Goal: Task Accomplishment & Management: Use online tool/utility

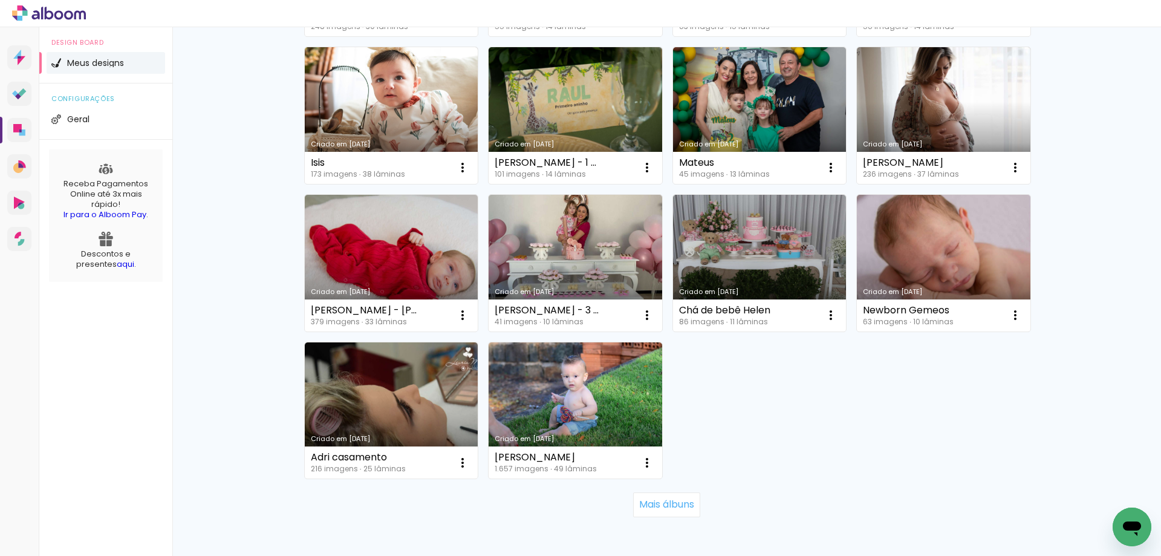
scroll to position [636, 0]
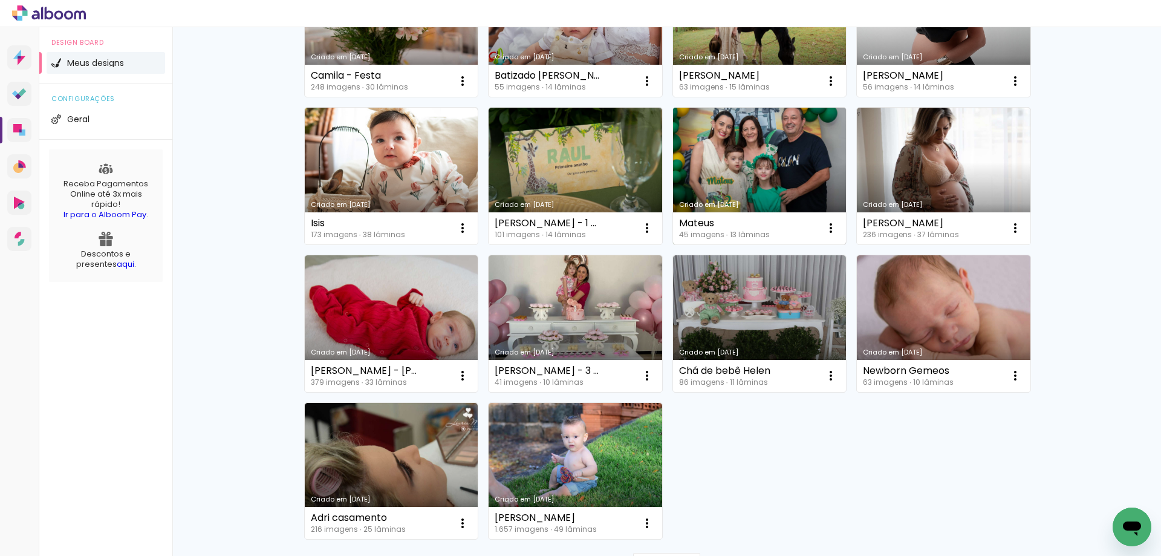
click at [768, 145] on link "Criado em [DATE]" at bounding box center [760, 176] width 174 height 137
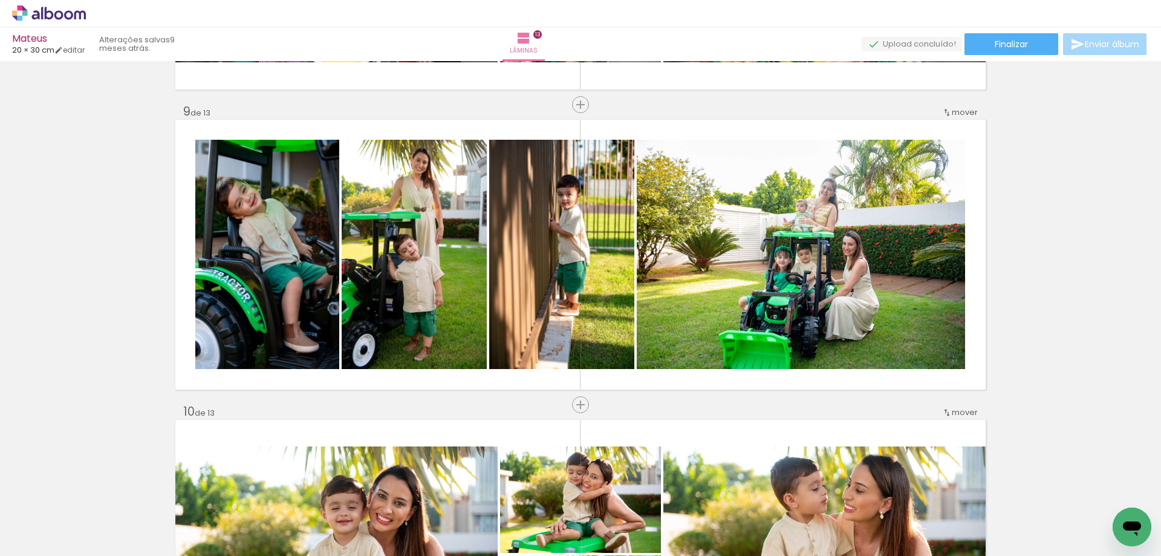
scroll to position [2284, 0]
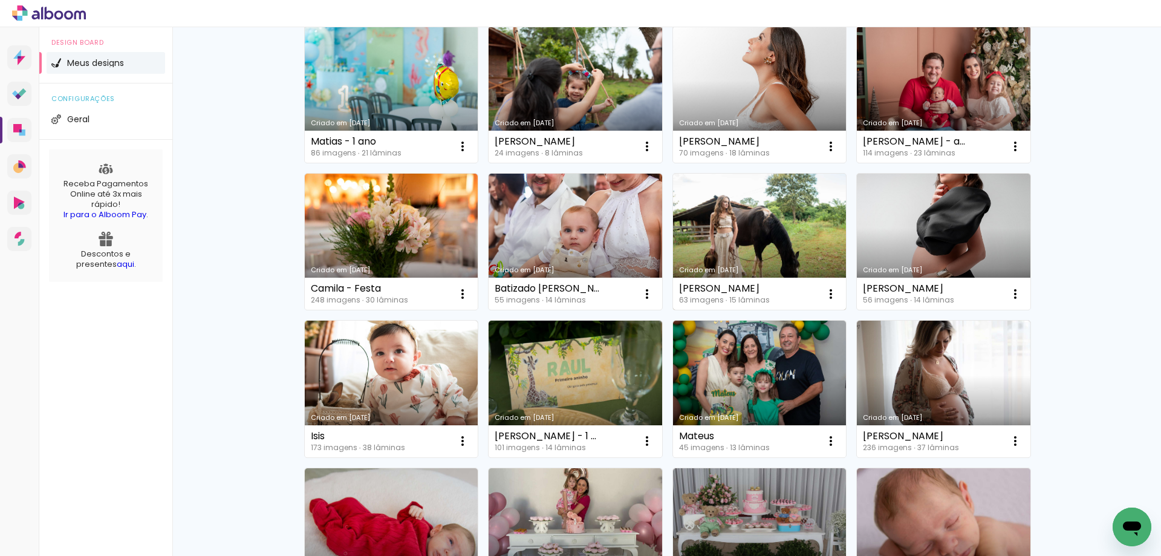
scroll to position [757, 0]
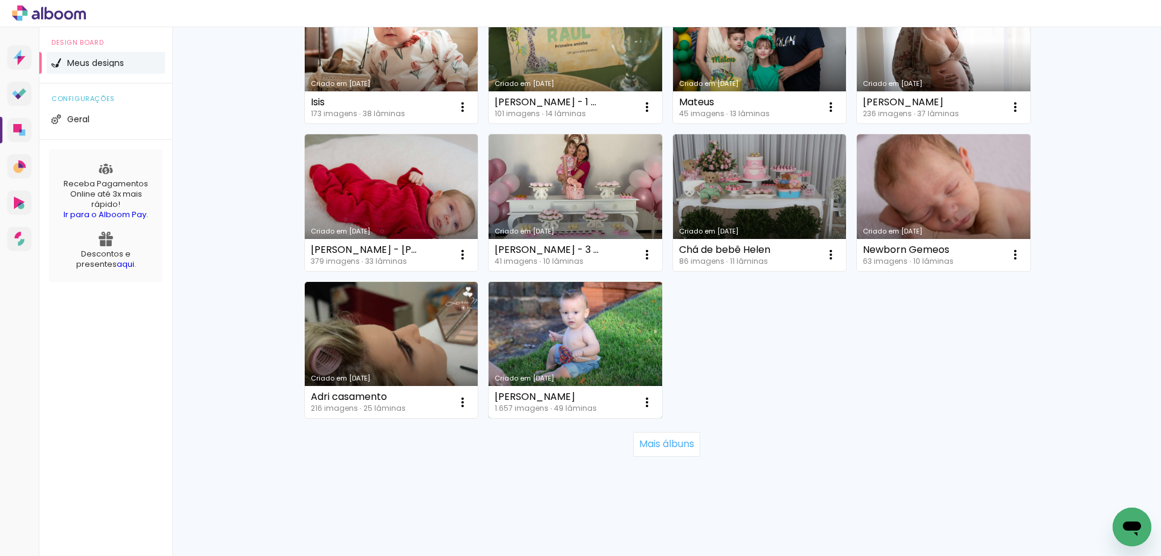
click at [546, 340] on link "Criado em [DATE]" at bounding box center [576, 350] width 174 height 137
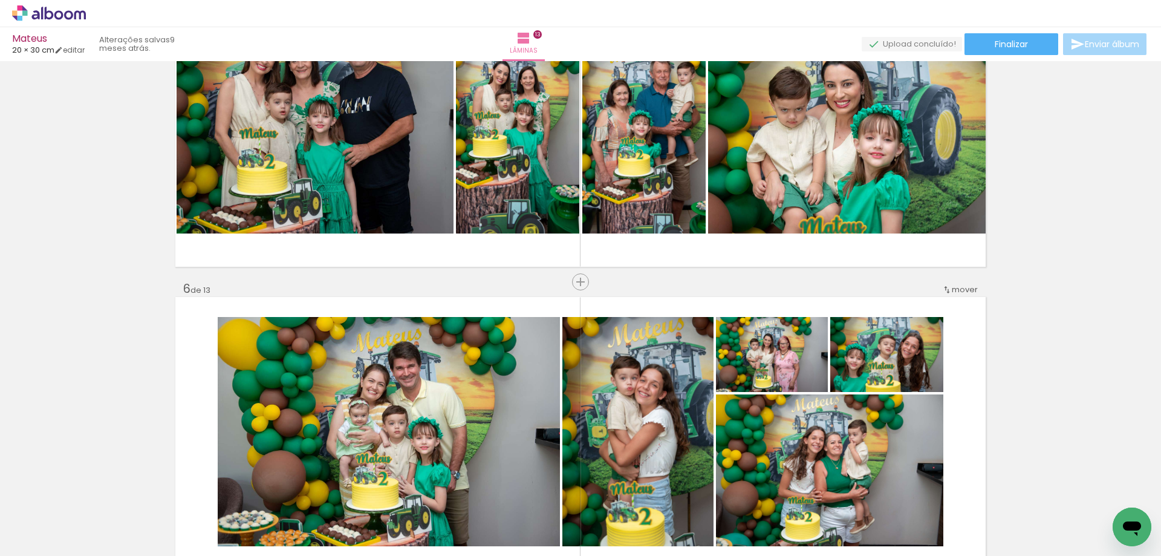
scroll to position [1287, 0]
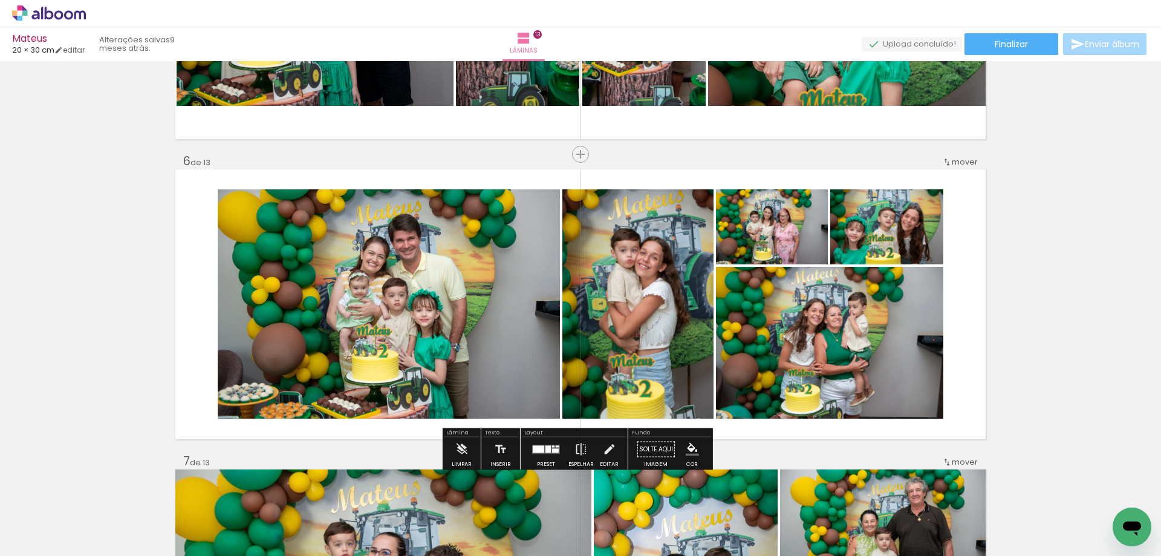
scroll to position [1711, 0]
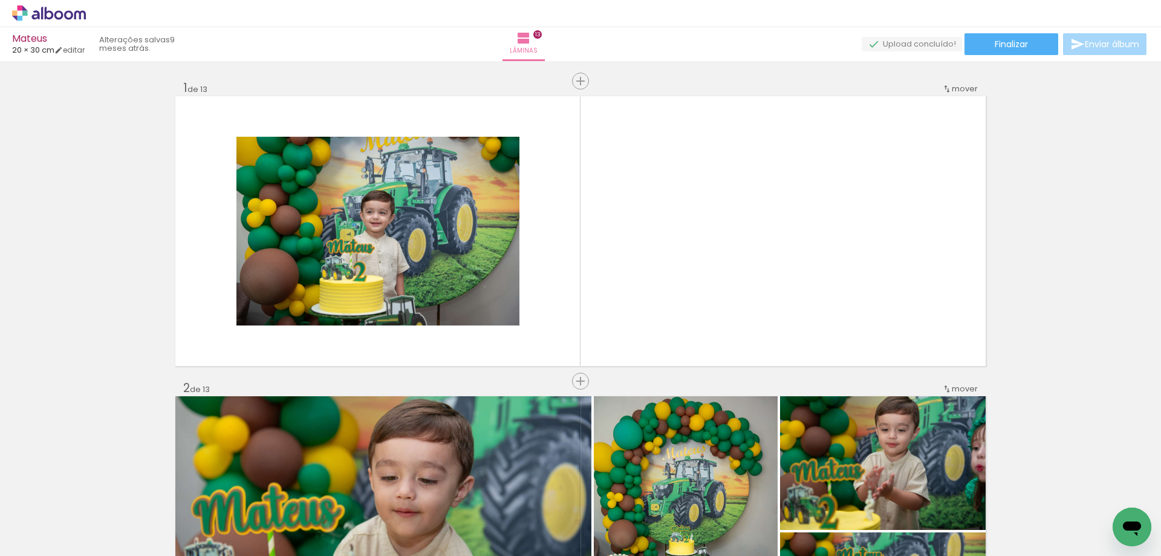
scroll to position [1711, 0]
